Goal: Transaction & Acquisition: Book appointment/travel/reservation

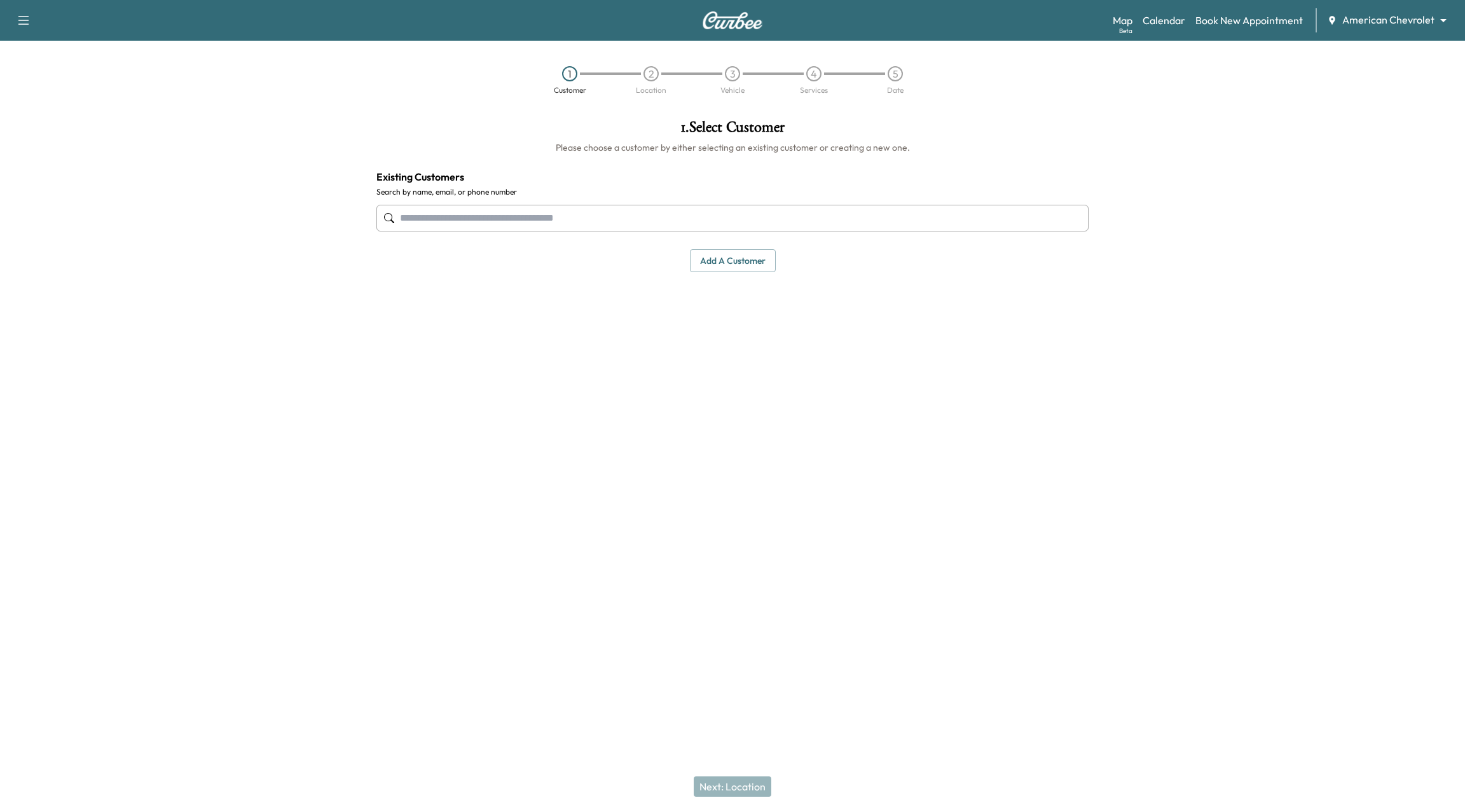
click at [1404, 38] on div "Support Log Out Map Beta Calendar Book New Appointment American Chevrolet *****…" at bounding box center [732, 20] width 1465 height 41
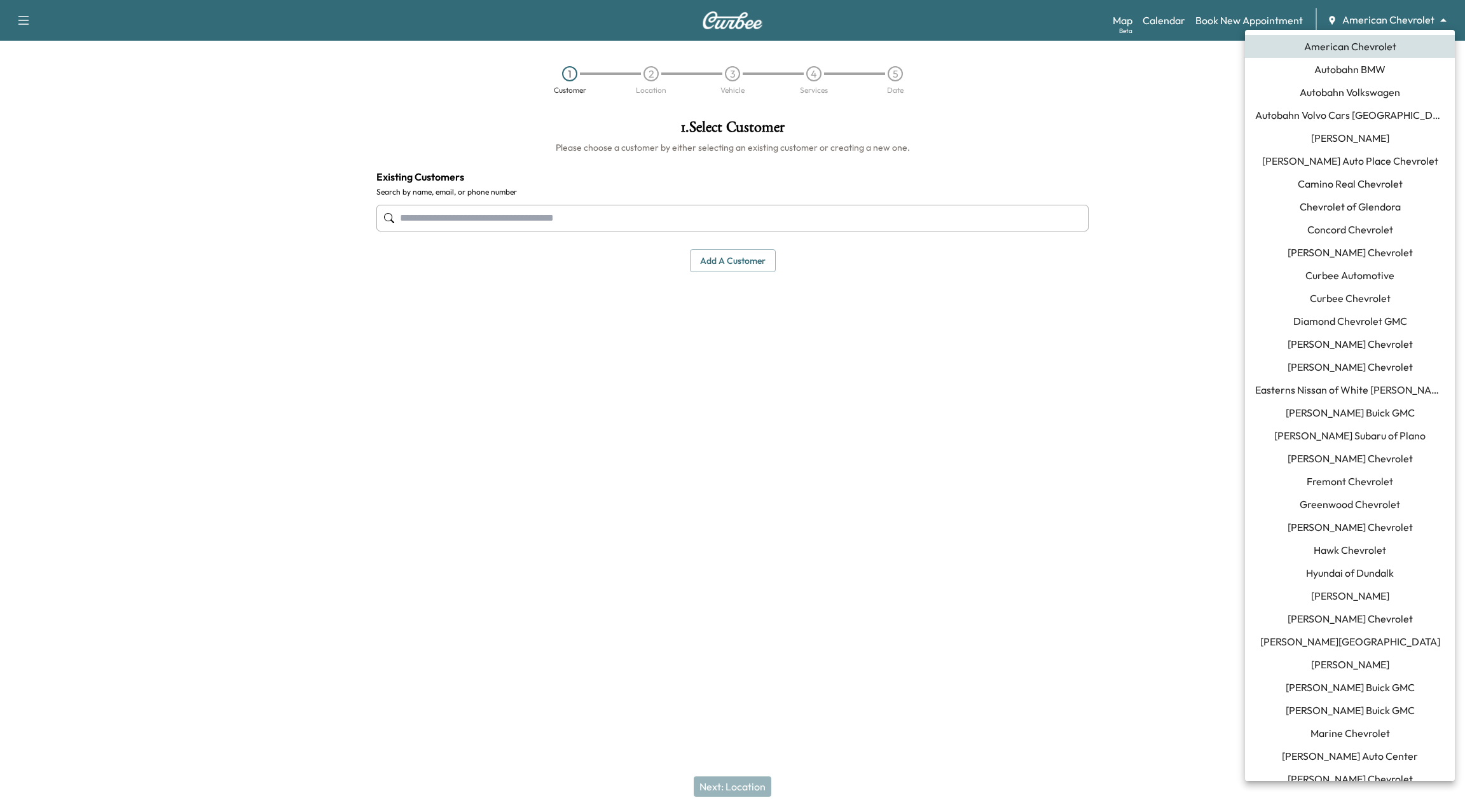
click at [1401, 12] on body "Support Log Out Map Beta Calendar Book New Appointment American Chevrolet *****…" at bounding box center [732, 406] width 1465 height 812
click at [1336, 279] on span "Curbee Automotive" at bounding box center [1349, 275] width 89 height 15
click at [1399, 26] on body "Support Log Out Map Beta Calendar Book New Appointment Curbee Automotive ******…" at bounding box center [732, 406] width 1465 height 812
click at [1346, 309] on li "Curbee Chevrolet" at bounding box center [1349, 298] width 210 height 23
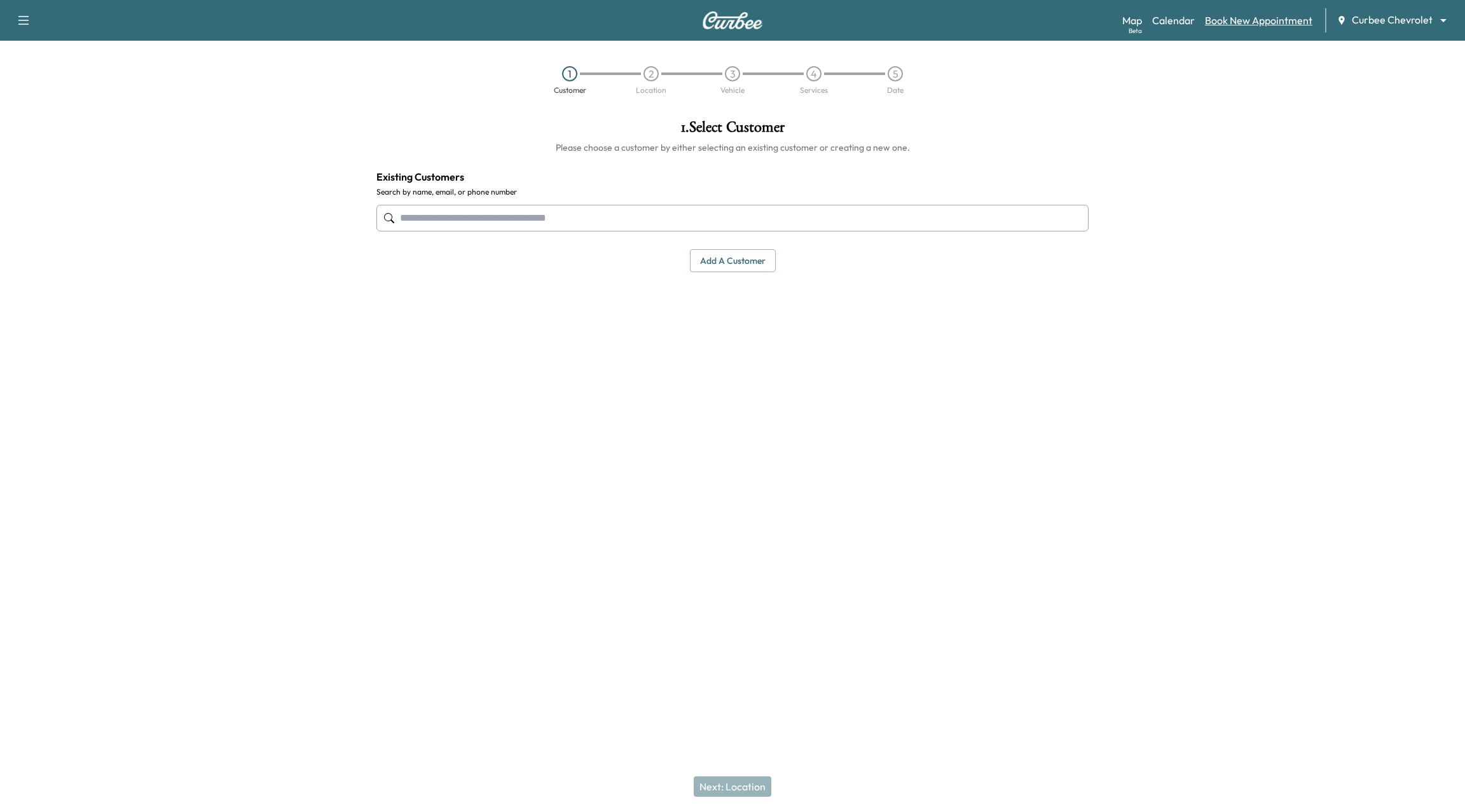
click at [1218, 22] on link "Book New Appointment" at bounding box center [1259, 20] width 107 height 15
click at [644, 212] on input "text" at bounding box center [732, 218] width 712 height 27
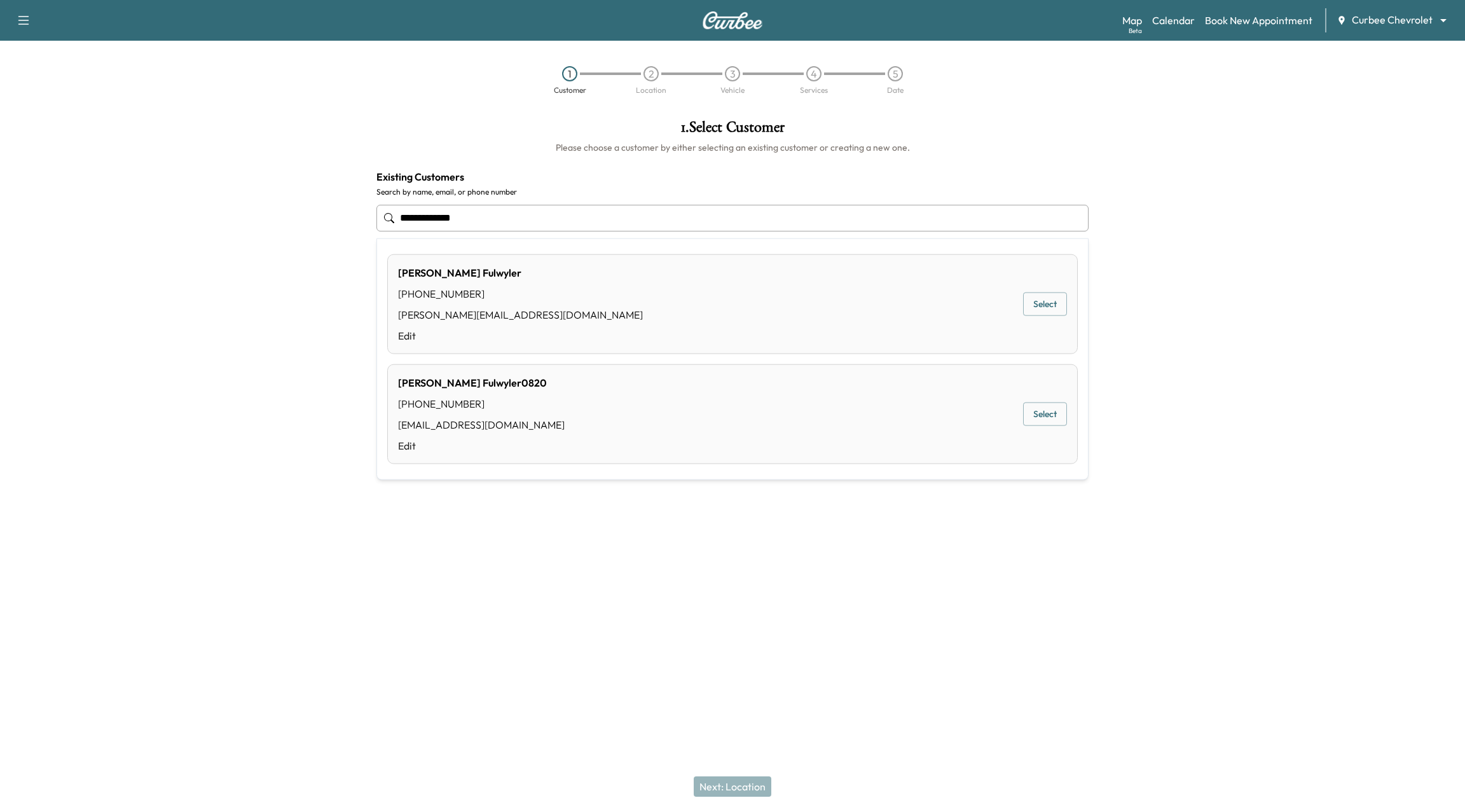
click at [1057, 303] on button "Select" at bounding box center [1045, 304] width 44 height 24
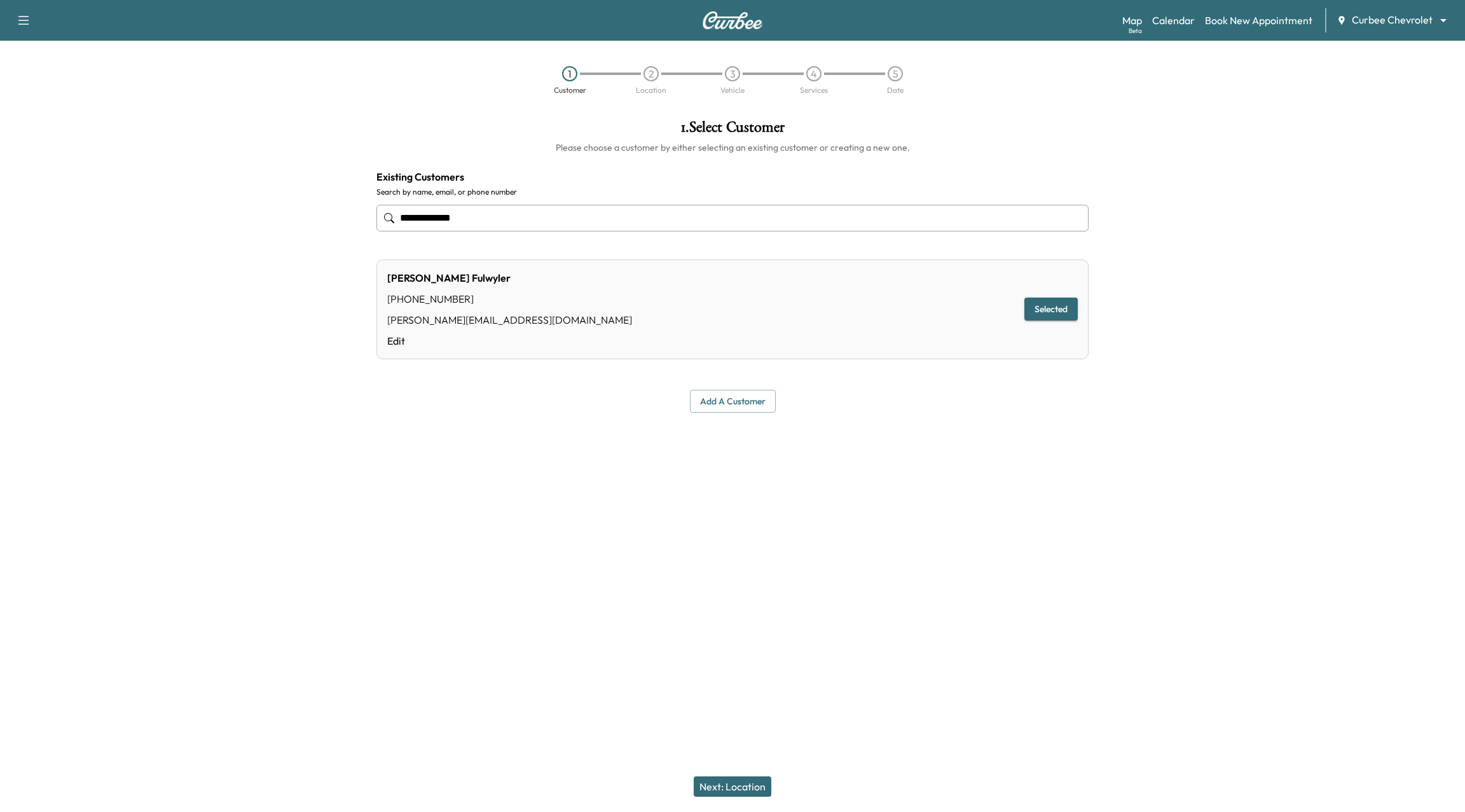
type input "**********"
drag, startPoint x: 753, startPoint y: 783, endPoint x: 769, endPoint y: 768, distance: 21.9
click at [754, 783] on button "Next: Location" at bounding box center [732, 786] width 77 height 20
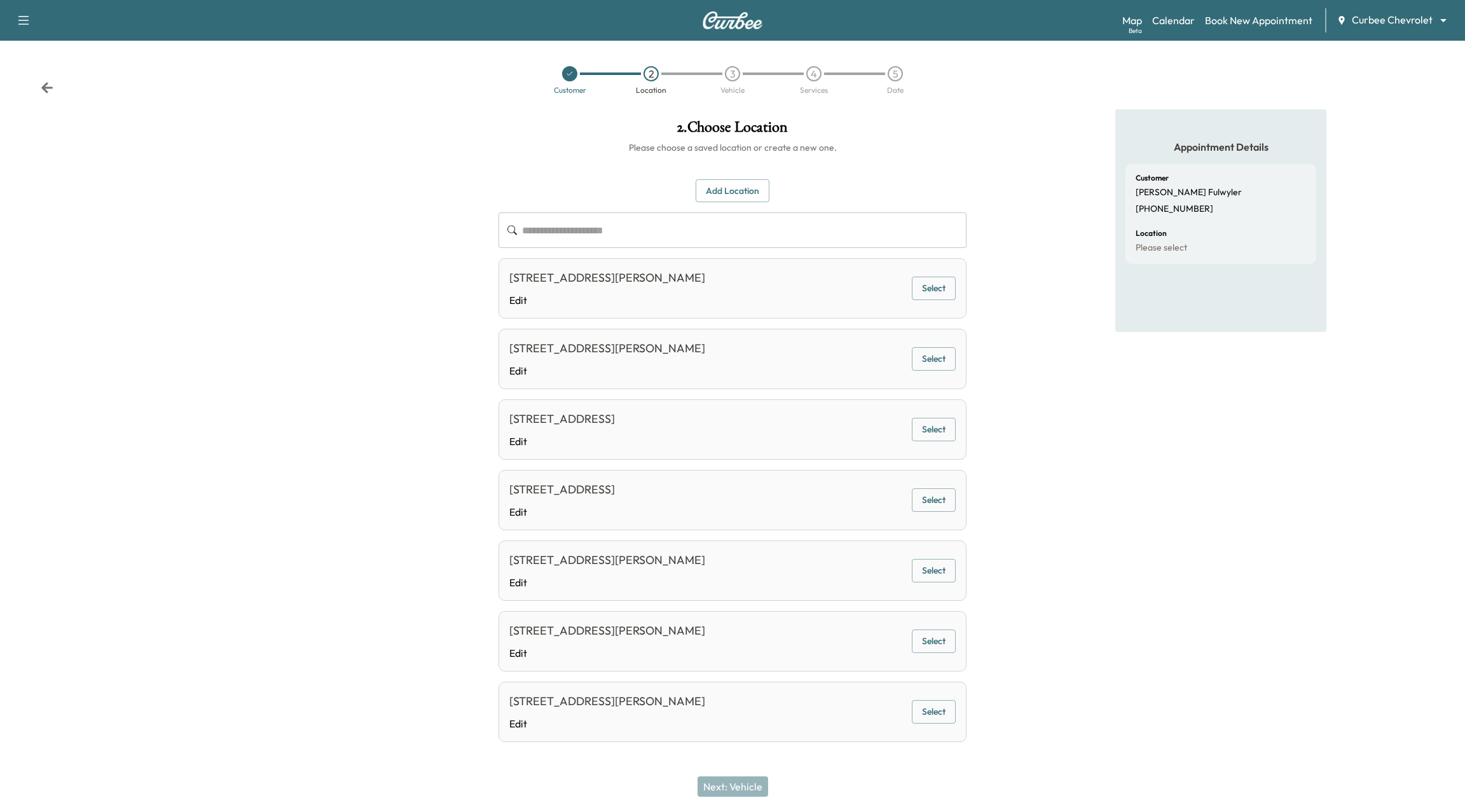
click at [936, 298] on div "[STREET_ADDRESS][PERSON_NAME] Edit Select" at bounding box center [732, 288] width 468 height 61
click at [925, 285] on button "Select" at bounding box center [933, 288] width 44 height 24
click at [732, 785] on button "Next: Vehicle" at bounding box center [733, 786] width 70 height 20
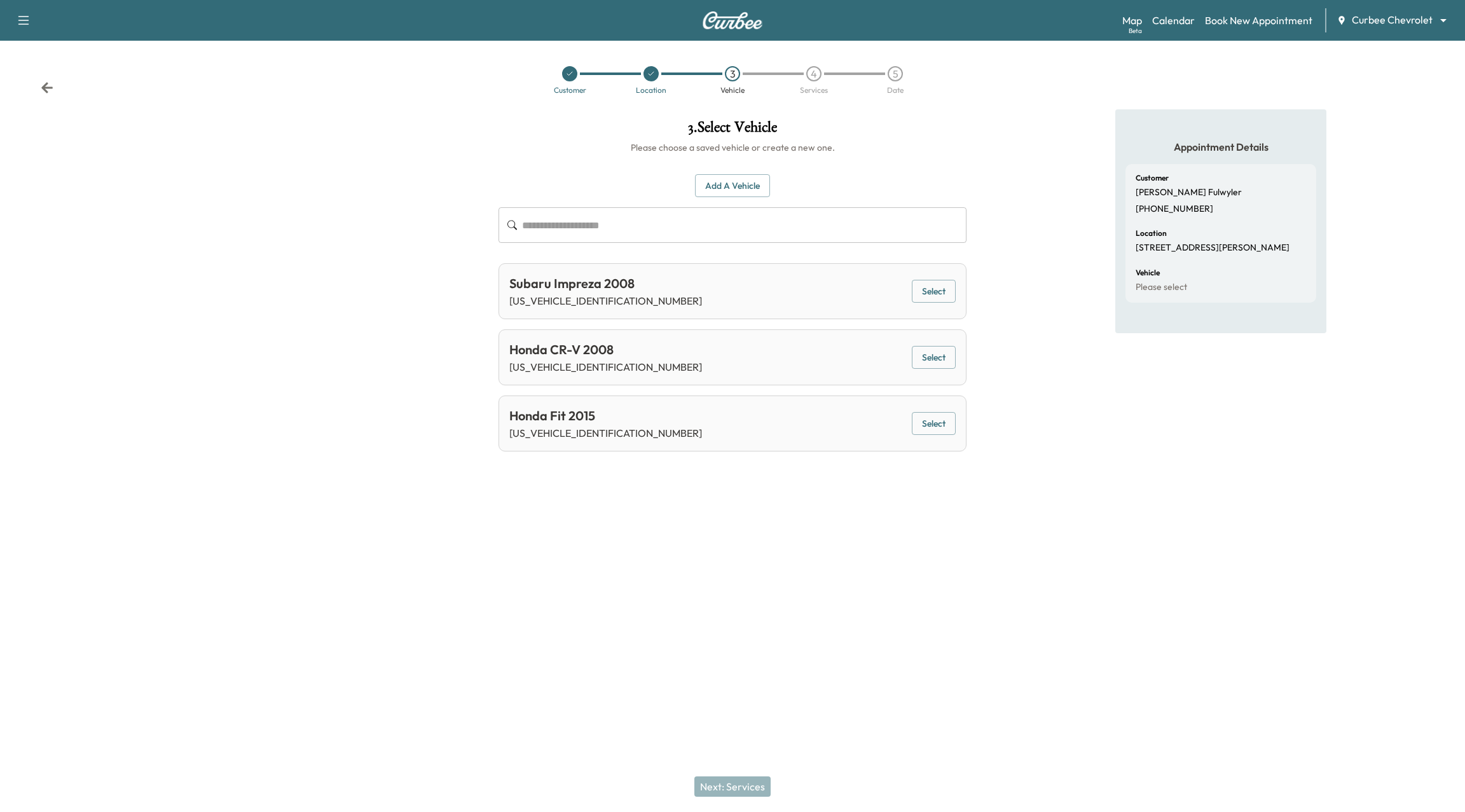
click at [944, 353] on button "Select" at bounding box center [933, 357] width 44 height 24
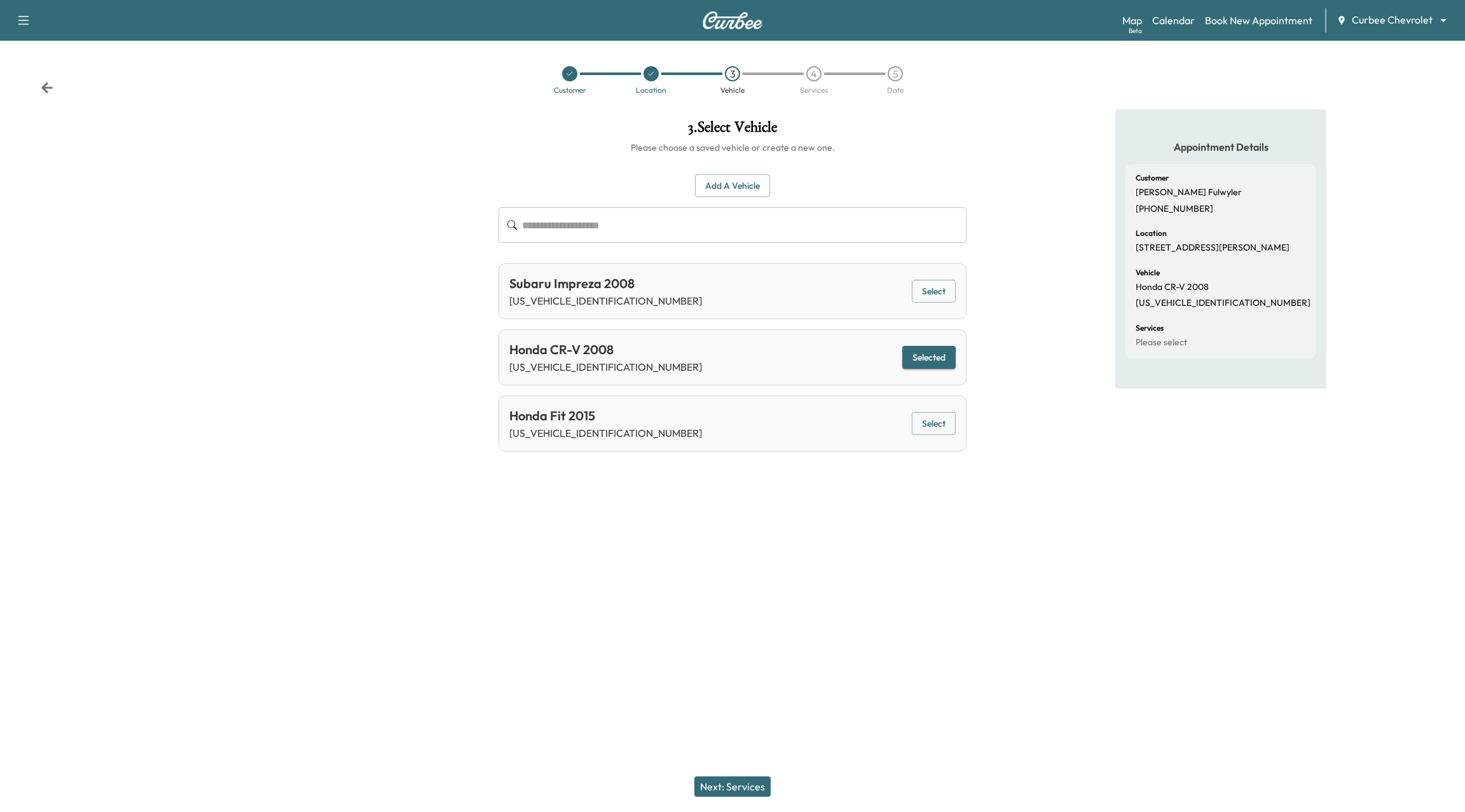
click at [777, 791] on div "Next: Services" at bounding box center [732, 786] width 1465 height 51
click at [728, 779] on button "Next: Services" at bounding box center [732, 786] width 76 height 20
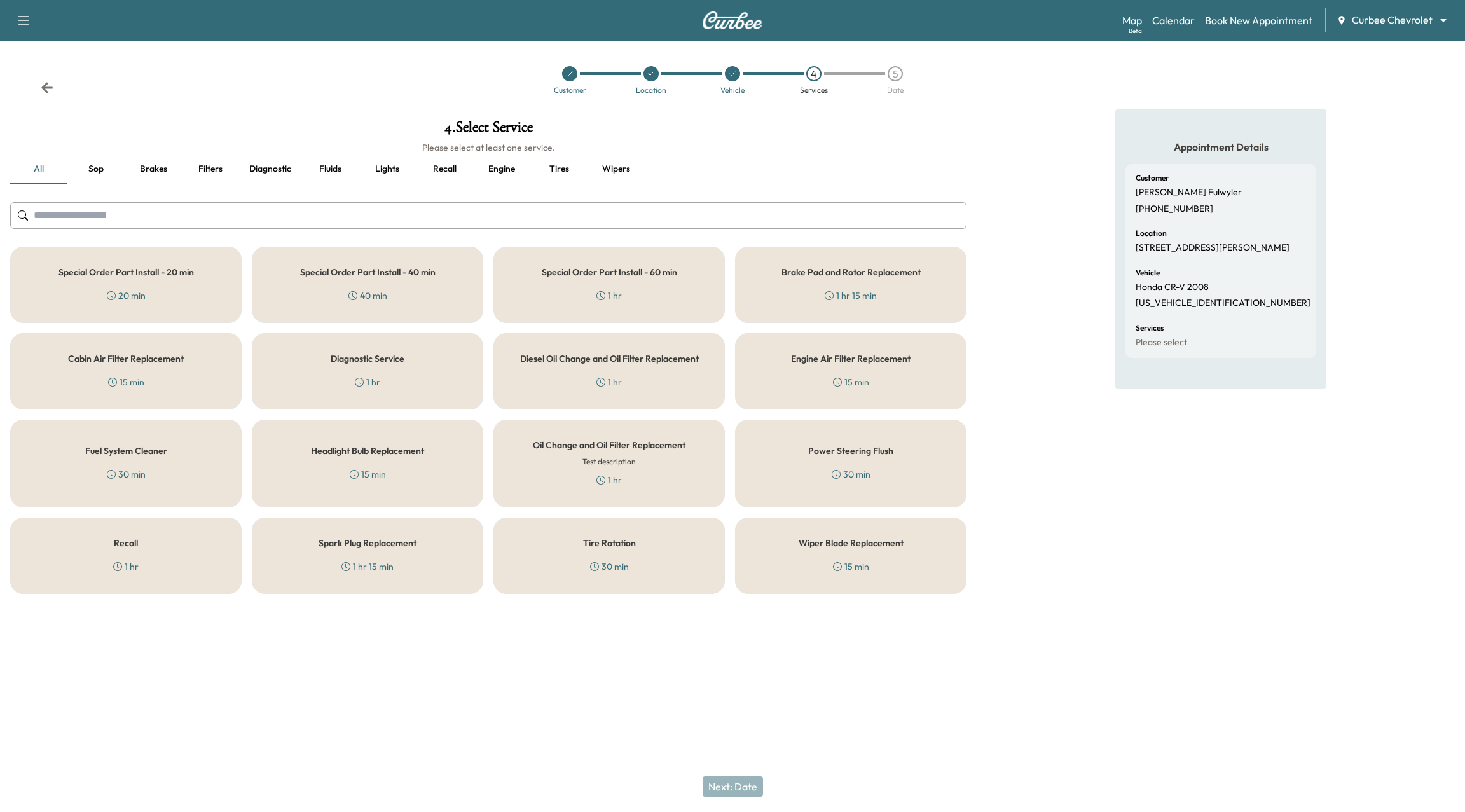
click at [400, 171] on button "Lights" at bounding box center [387, 169] width 58 height 31
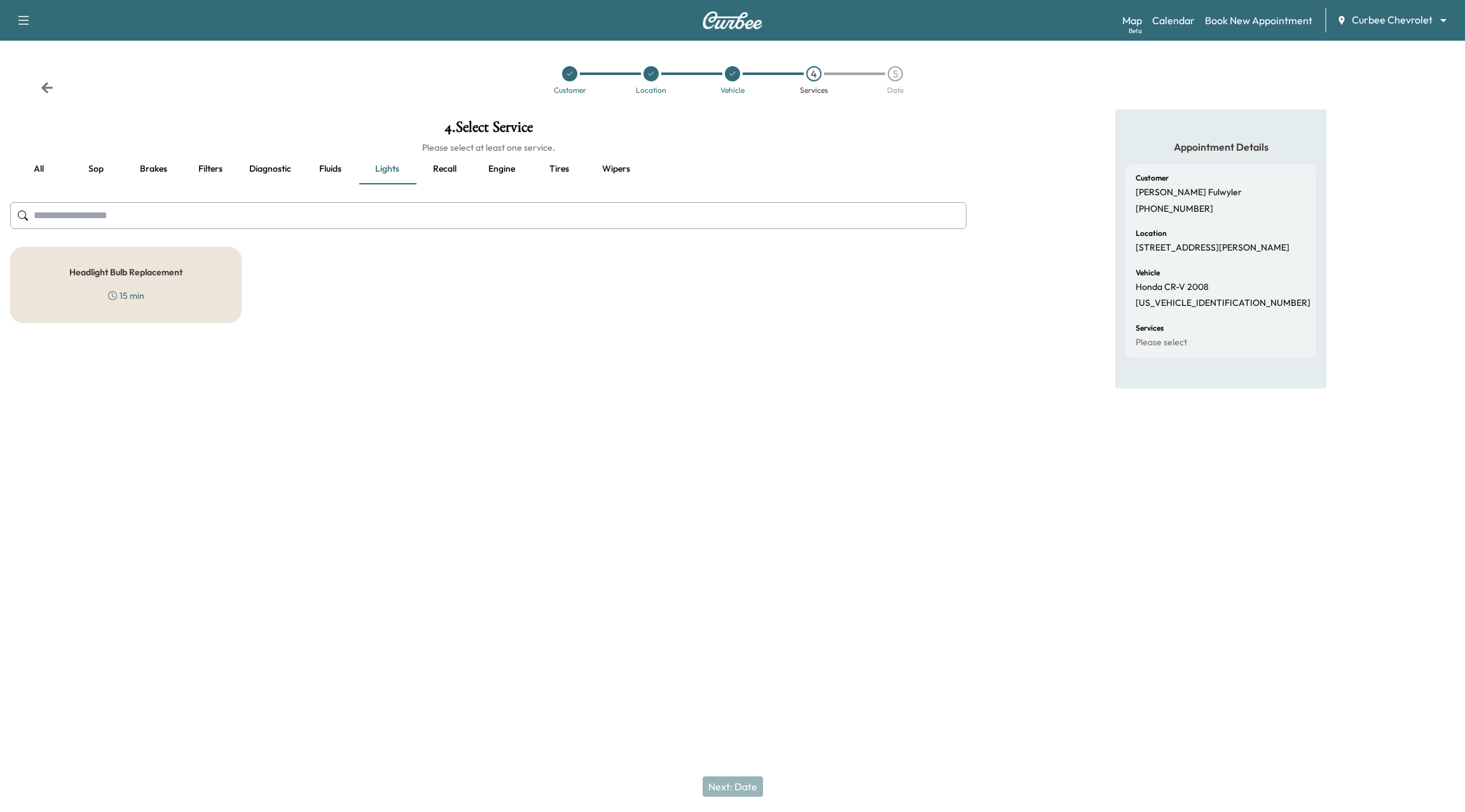
click at [334, 170] on button "Fluids" at bounding box center [330, 169] width 58 height 31
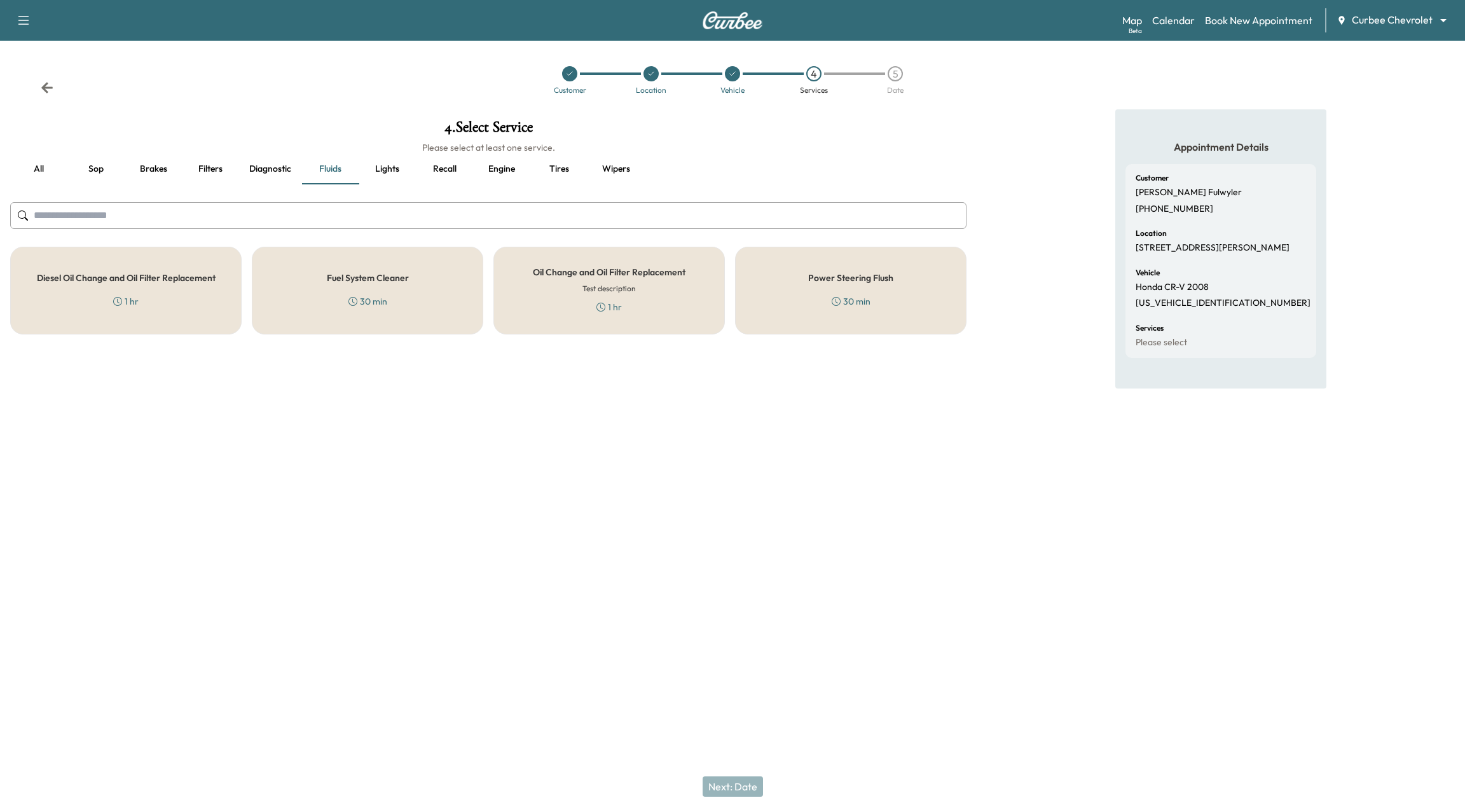
click at [371, 302] on div "30 min" at bounding box center [367, 302] width 39 height 13
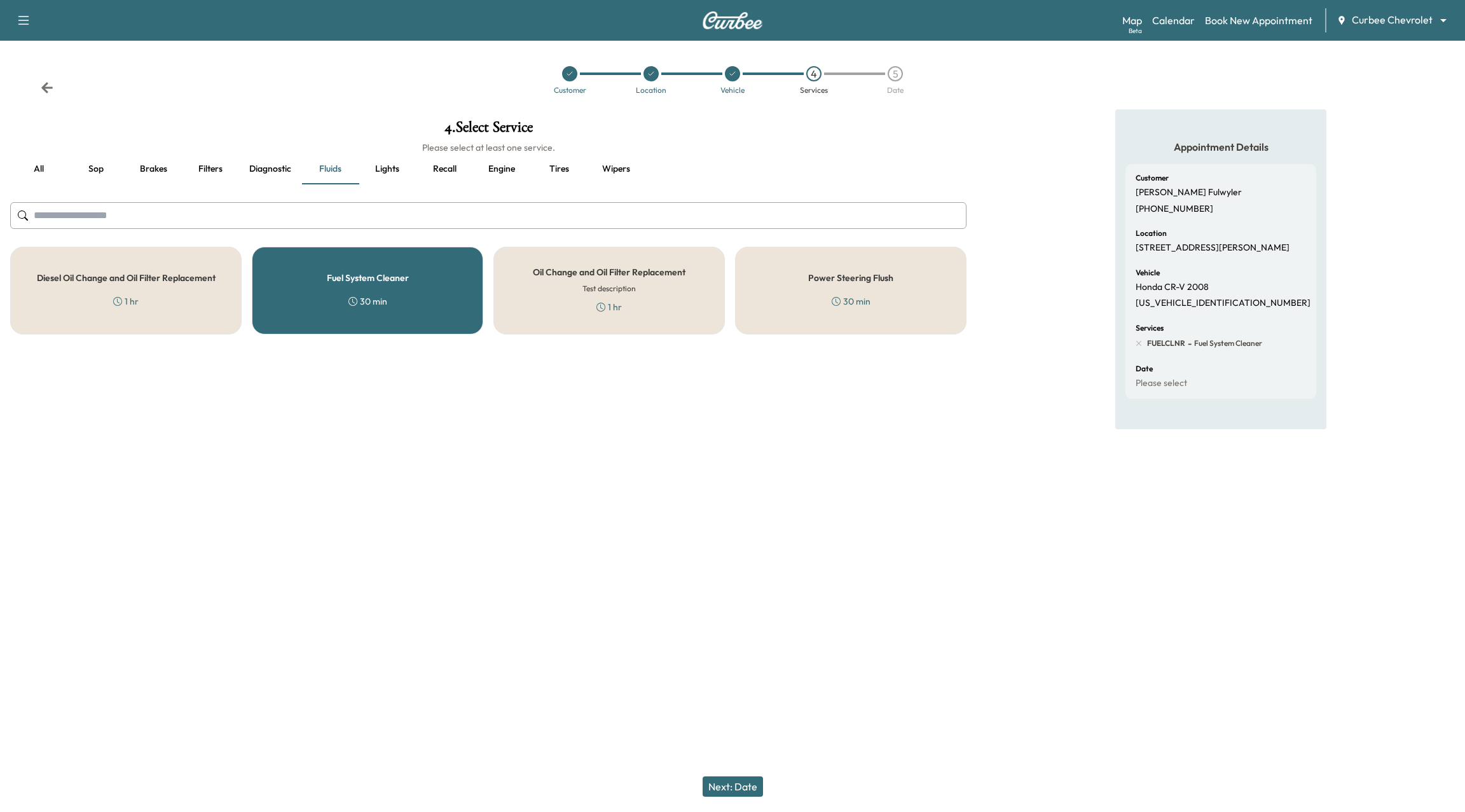
click at [95, 174] on button "Sop" at bounding box center [96, 169] width 58 height 31
